Goal: Task Accomplishment & Management: Use online tool/utility

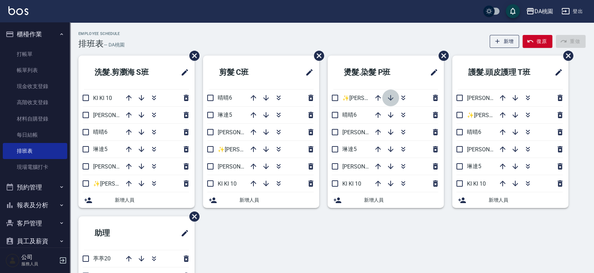
click at [393, 97] on icon "button" at bounding box center [391, 98] width 8 height 8
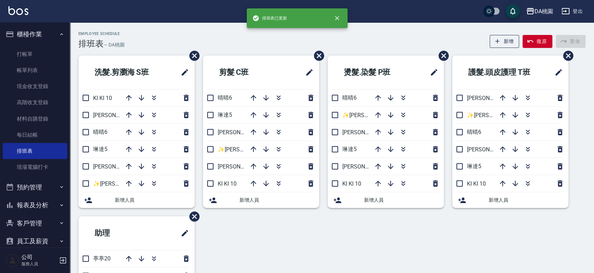
click at [393, 97] on icon "button" at bounding box center [391, 98] width 8 height 8
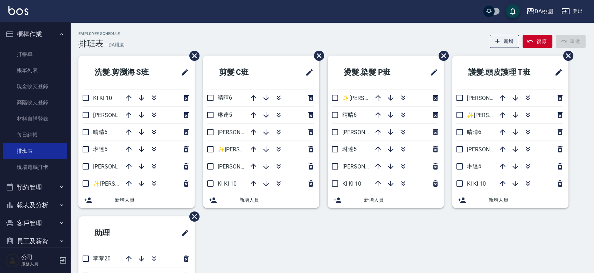
click at [405, 41] on div "Employee Schedule 排班表 — DA桃園 新增 復原 重做" at bounding box center [331, 40] width 507 height 17
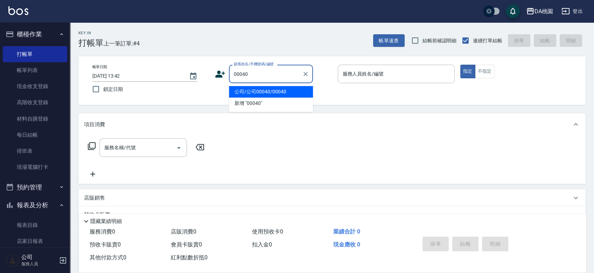
type input "00040"
type input "1"
type input "公司/公司00040/00040"
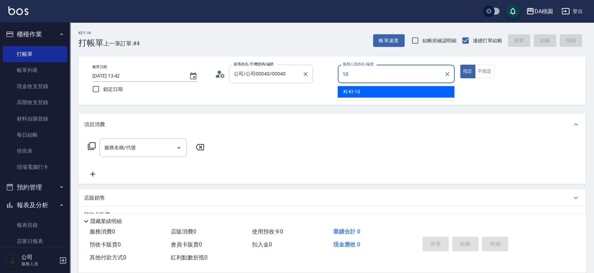
type input "KI KI -10"
type button "true"
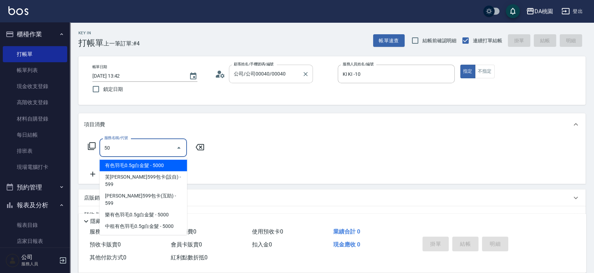
type input "500"
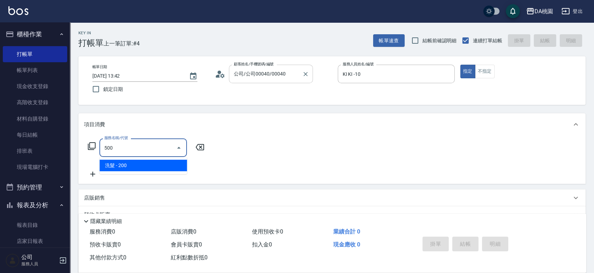
type input "20"
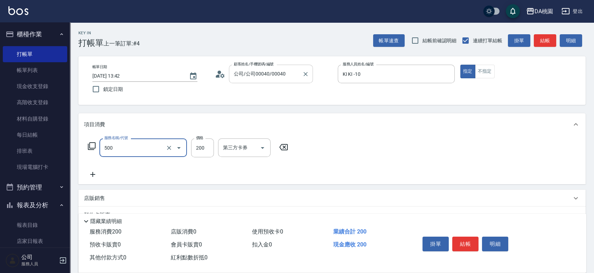
type input "洗髮(500)"
type input "2"
type input "0"
type input "25"
type input "20"
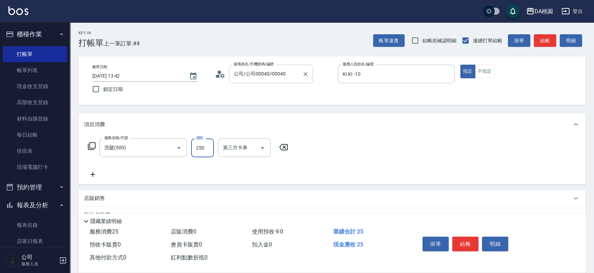
type input "250"
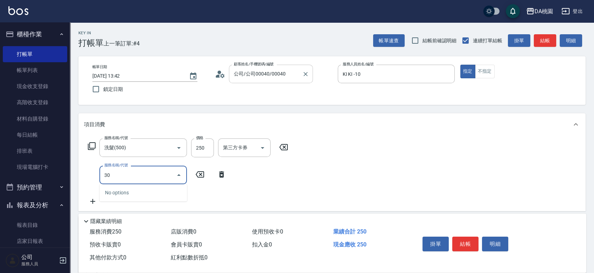
type input "303"
type input "50"
type input "A級剪髮(303)"
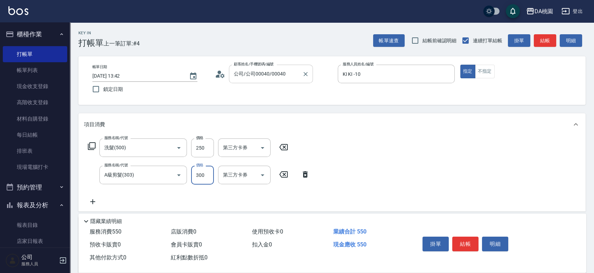
type input "20"
type input "400"
type input "60"
type input "400"
click at [471, 244] on button "結帳" at bounding box center [465, 244] width 26 height 15
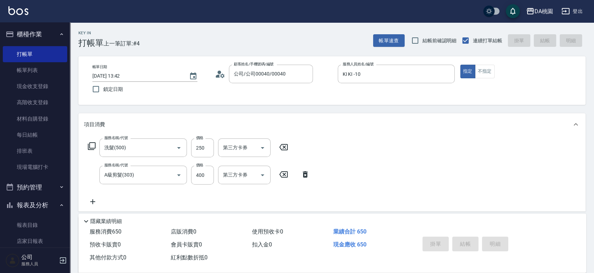
type input "[DATE] 15:15"
type input "0"
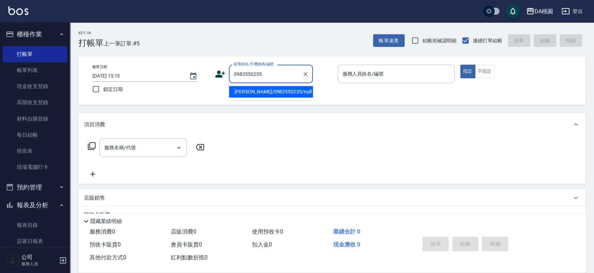
type input "[PERSON_NAME]/0983550235/null"
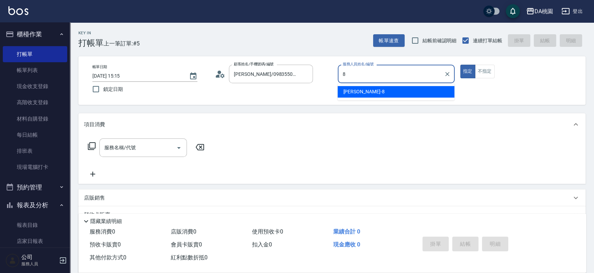
type input "[PERSON_NAME]-8"
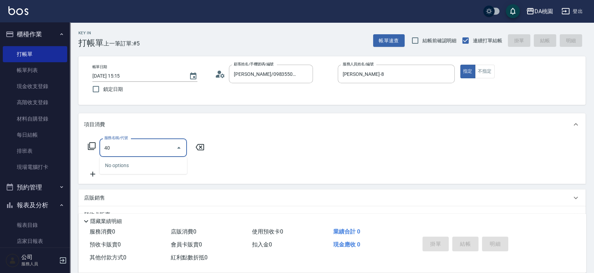
type input "401"
type input "150"
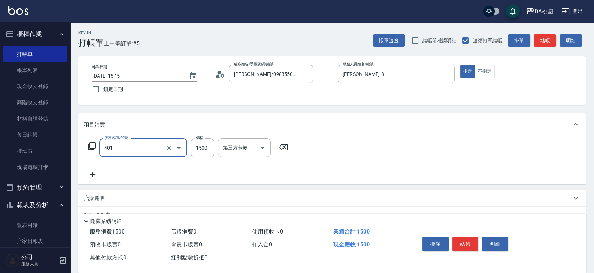
type input "染髮(互助)(401)"
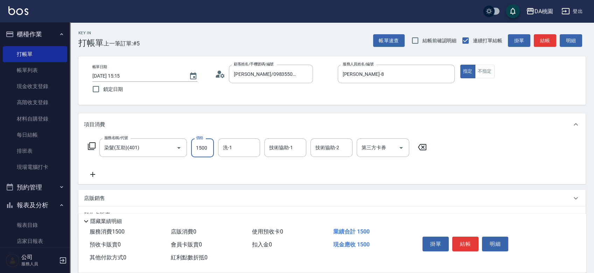
type input "1"
type input "0"
type input "190"
type input "1900"
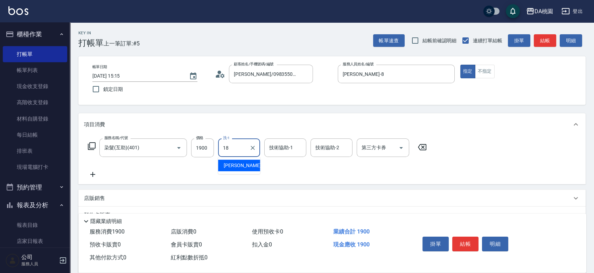
type input "[PERSON_NAME]-18"
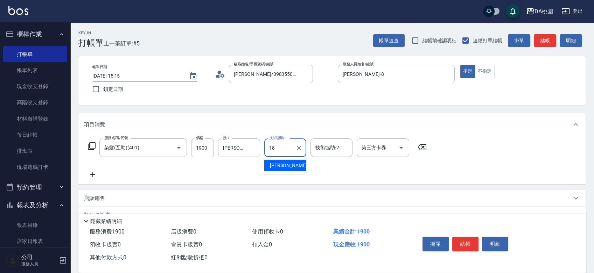
type input "[PERSON_NAME]-18"
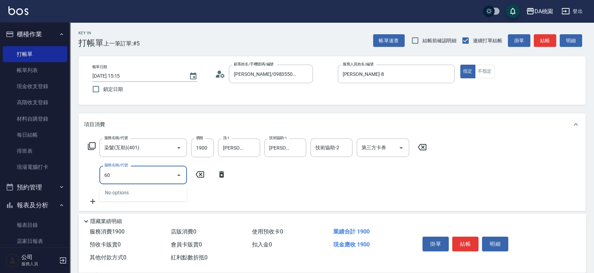
type input "609"
type input "310"
type input "鱗脂質護髮(互助)(609)"
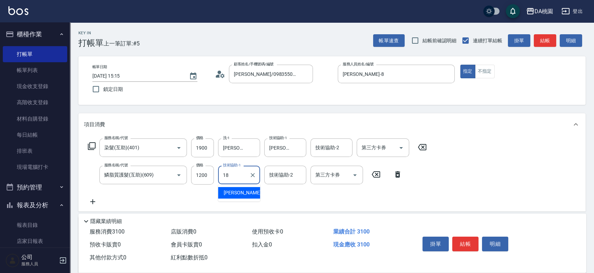
type input "[PERSON_NAME]-18"
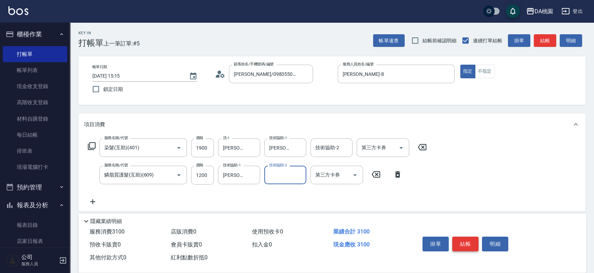
click at [466, 237] on button "結帳" at bounding box center [465, 244] width 26 height 15
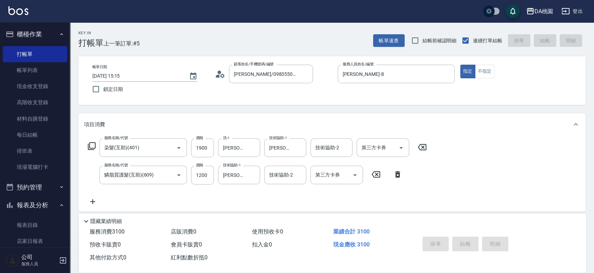
type input "0"
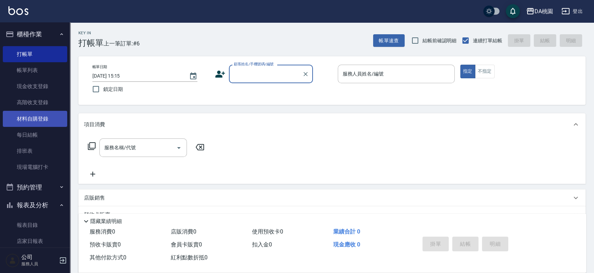
click at [30, 113] on link "材料自購登錄" at bounding box center [35, 119] width 64 height 16
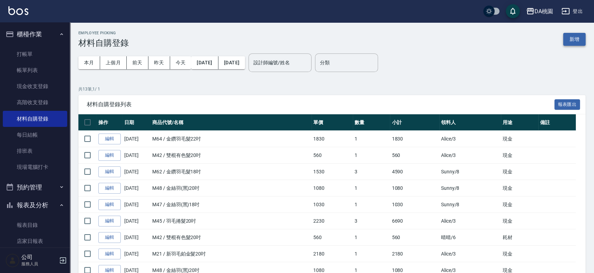
click at [582, 39] on button "新增" at bounding box center [574, 39] width 22 height 13
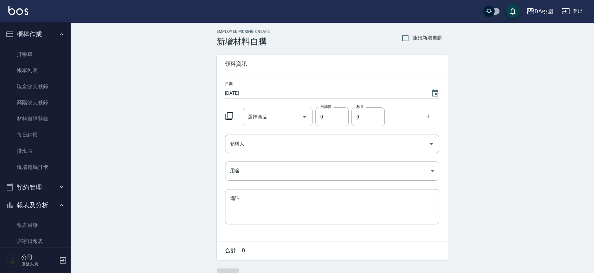
click at [270, 111] on input "選擇商品" at bounding box center [272, 117] width 53 height 12
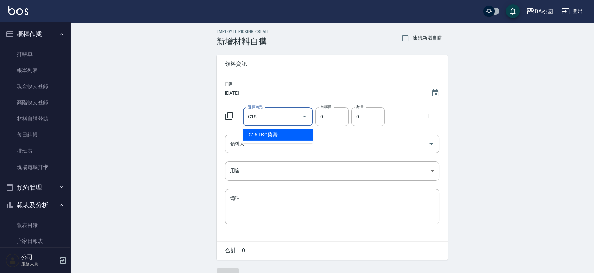
type input "TKO染膏"
type input "105"
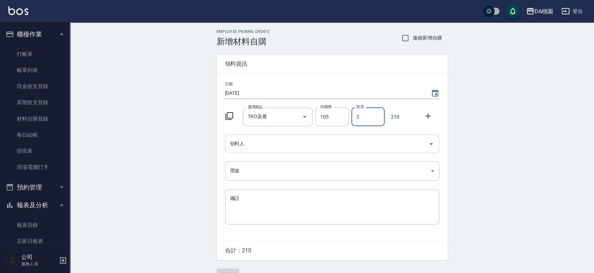
type input "2"
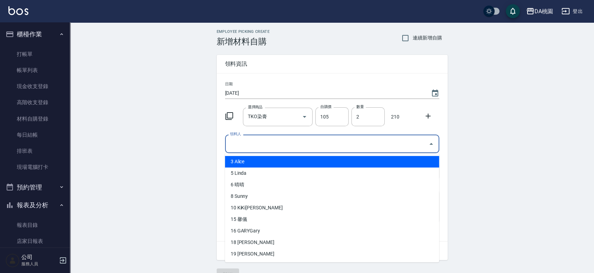
click at [290, 146] on input "領料人" at bounding box center [326, 144] width 197 height 12
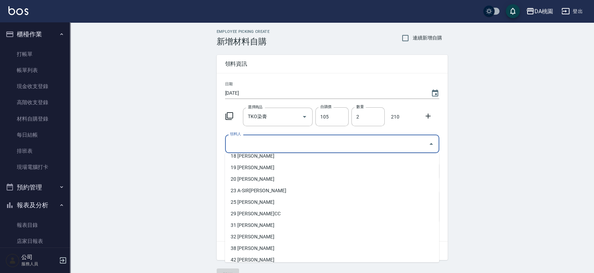
scroll to position [173, 0]
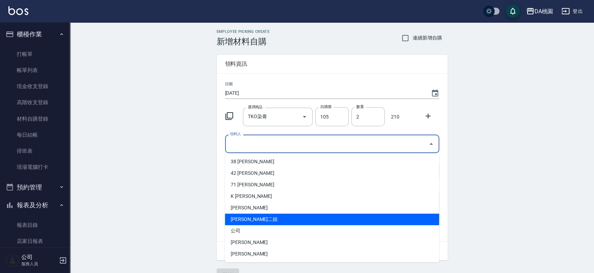
click at [271, 219] on li "[PERSON_NAME]二姐" at bounding box center [332, 220] width 214 height 12
type input "[PERSON_NAME]二姐"
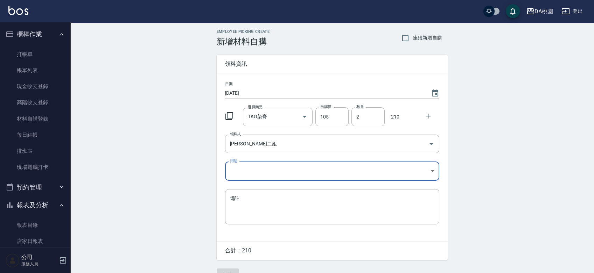
click at [271, 166] on body "DA桃園 登出 櫃檯作業 打帳單 帳單列表 現金收支登錄 高階收支登錄 材料自購登錄 每日結帳 排班表 現場電腦打卡 預約管理 預約管理 單日預約紀錄 單週預…" at bounding box center [297, 144] width 594 height 289
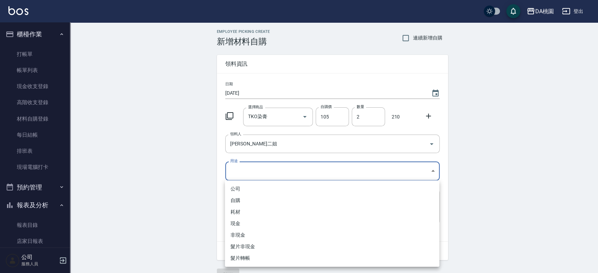
click at [259, 203] on li "自購" at bounding box center [332, 201] width 214 height 12
type input "自購"
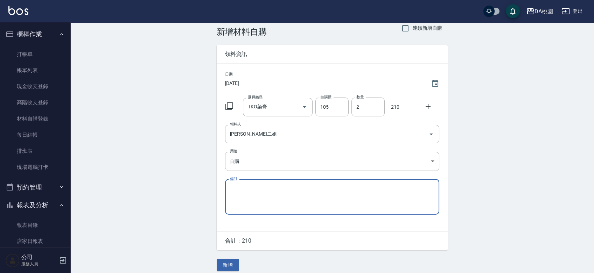
scroll to position [15, 0]
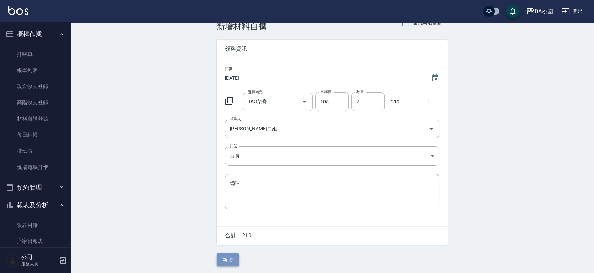
click at [227, 259] on button "新增" at bounding box center [228, 260] width 22 height 13
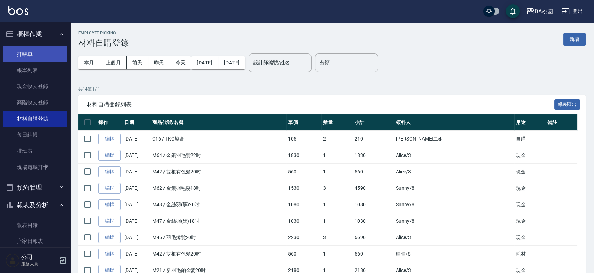
click at [34, 55] on link "打帳單" at bounding box center [35, 54] width 64 height 16
